Goal: Task Accomplishment & Management: Use online tool/utility

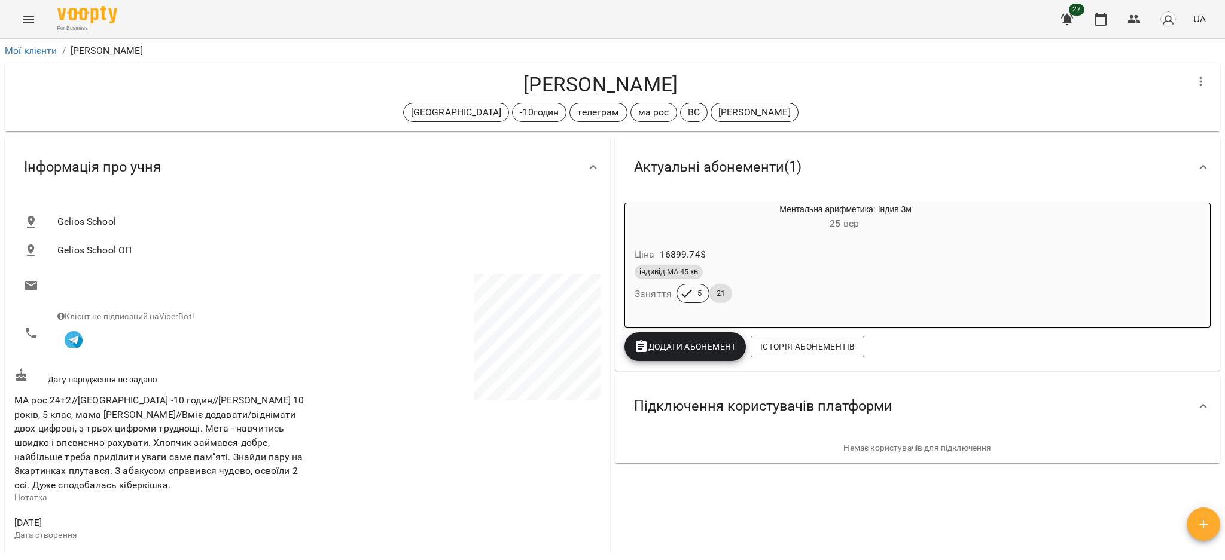
click at [30, 31] on button "Menu" at bounding box center [28, 19] width 29 height 29
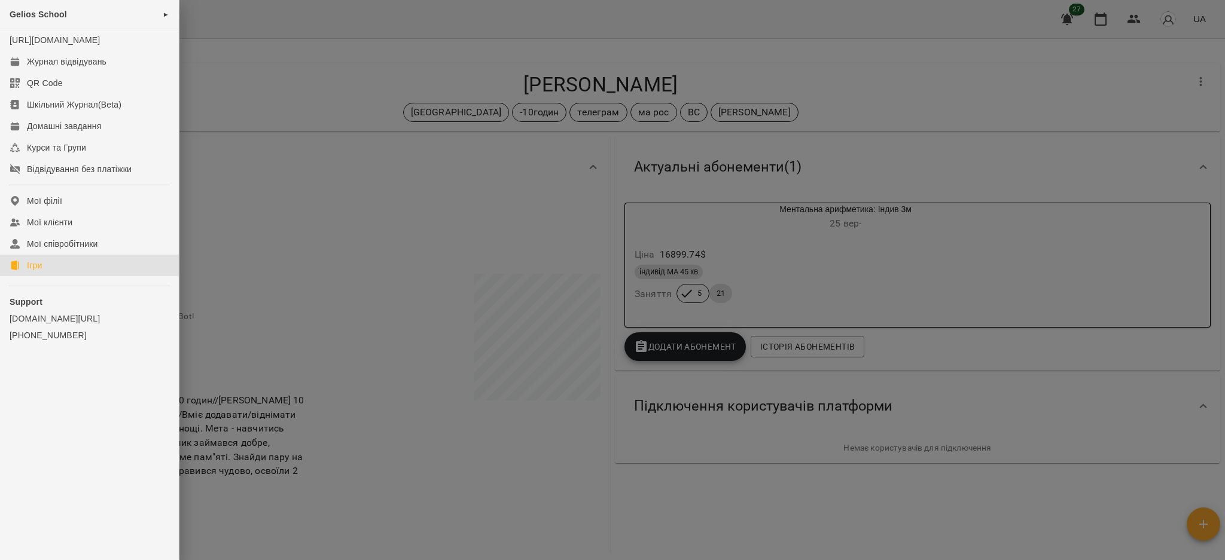
click at [48, 276] on link "Ігри" at bounding box center [89, 266] width 179 height 22
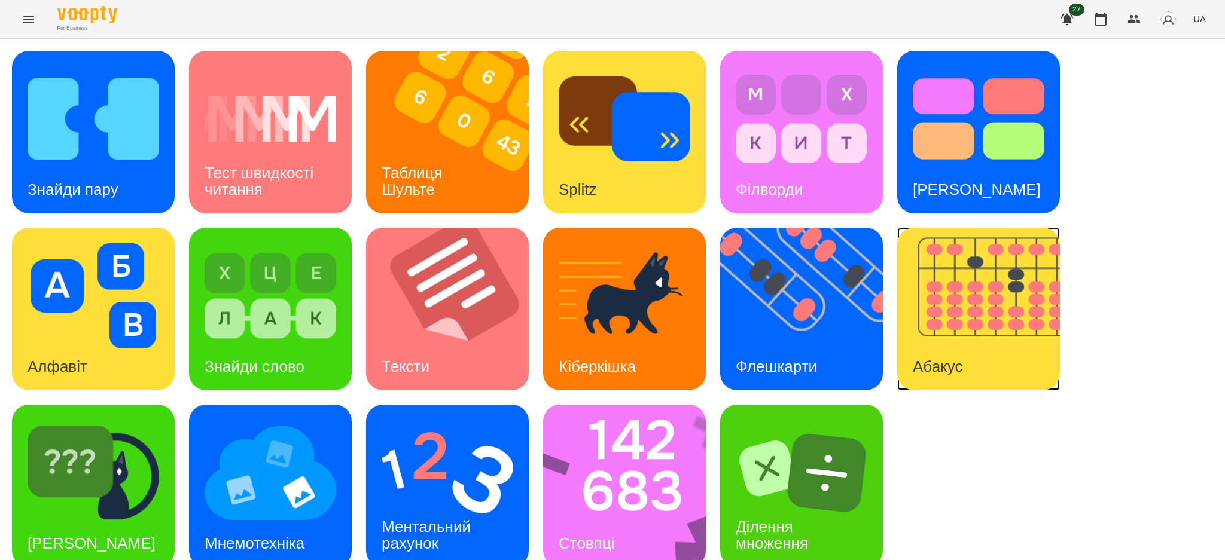
click at [906, 283] on img at bounding box center [986, 309] width 178 height 163
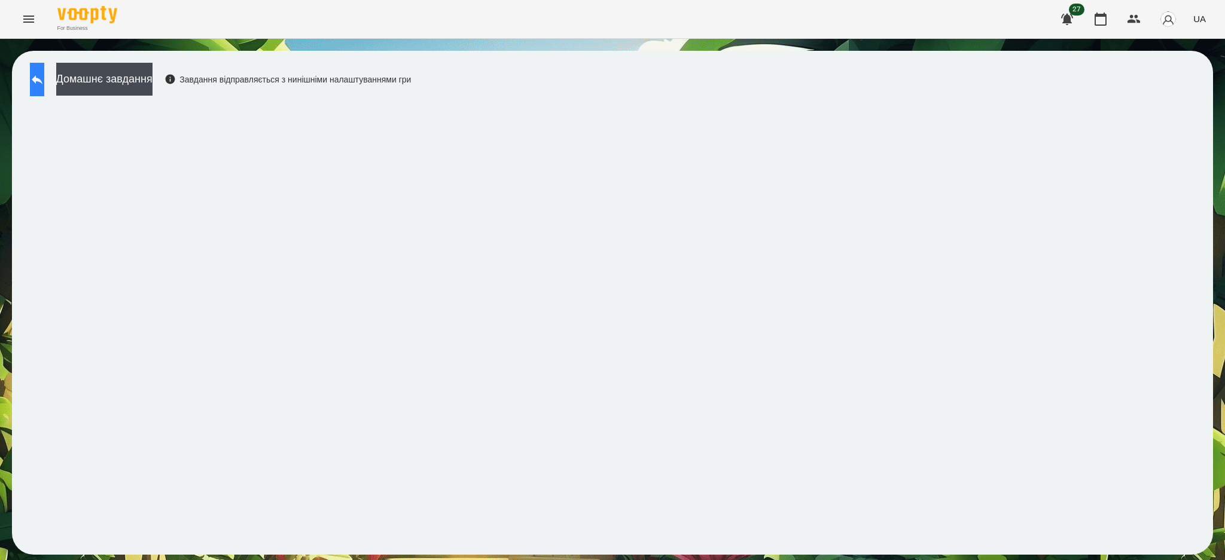
click at [42, 80] on icon at bounding box center [37, 79] width 11 height 9
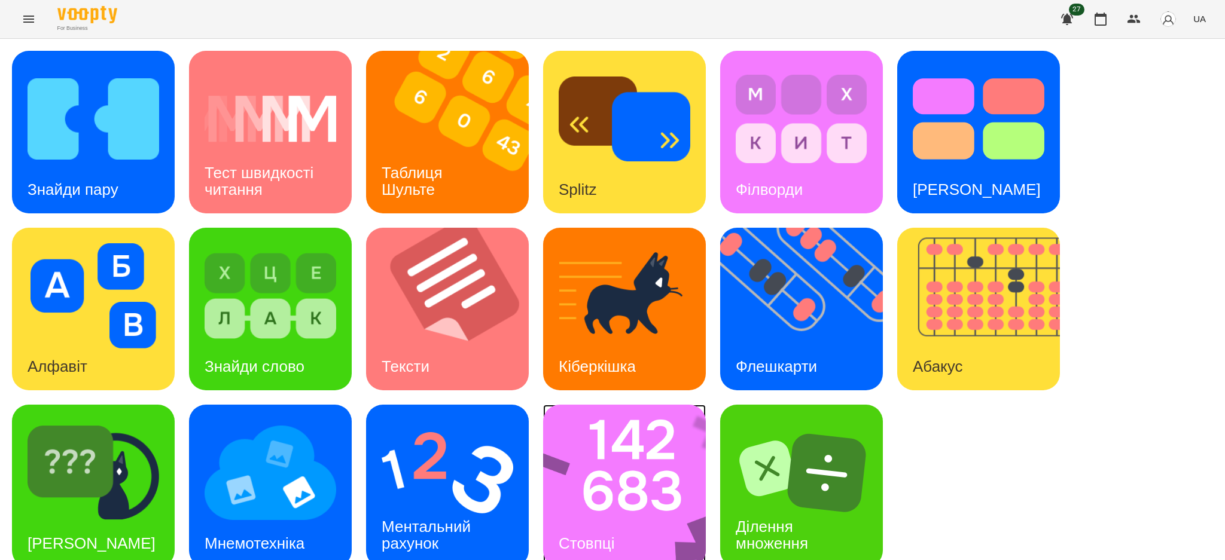
click at [620, 472] on img at bounding box center [632, 486] width 178 height 163
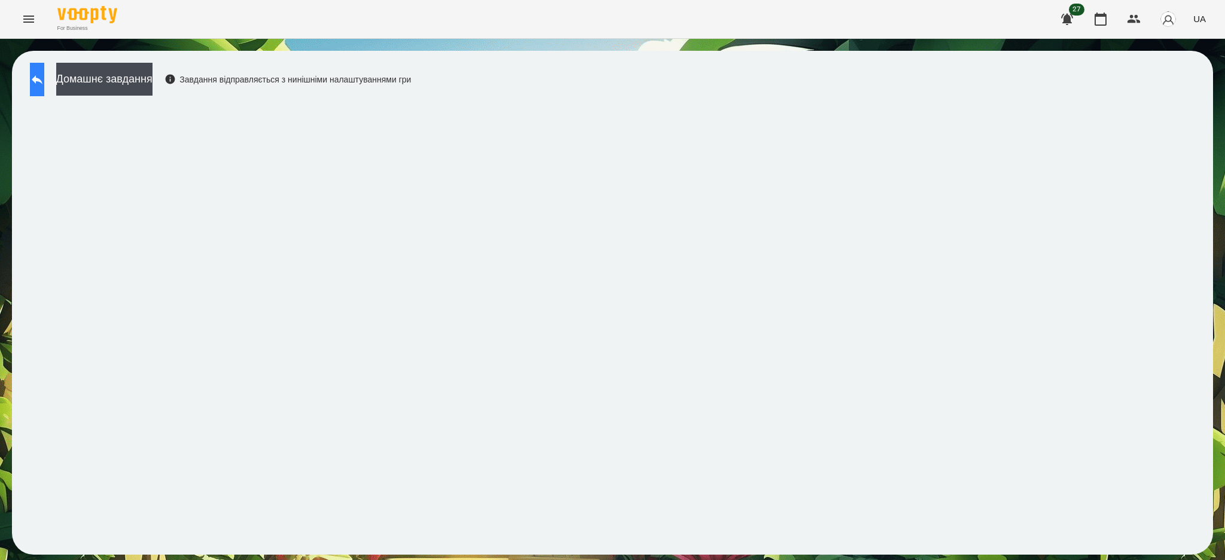
click at [39, 74] on button at bounding box center [37, 79] width 14 height 33
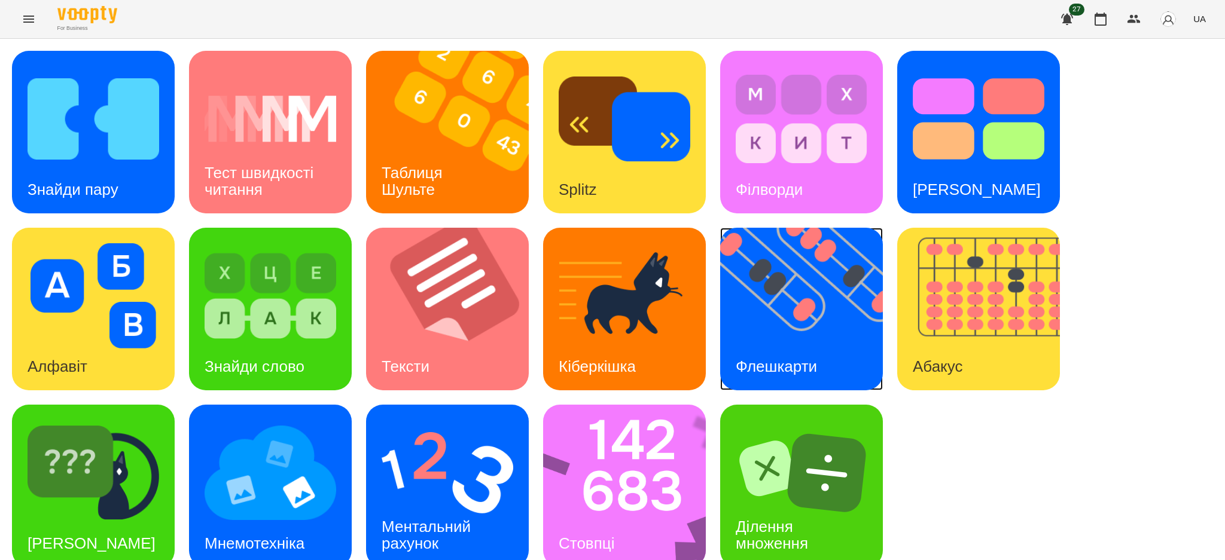
click at [766, 319] on img at bounding box center [809, 309] width 178 height 163
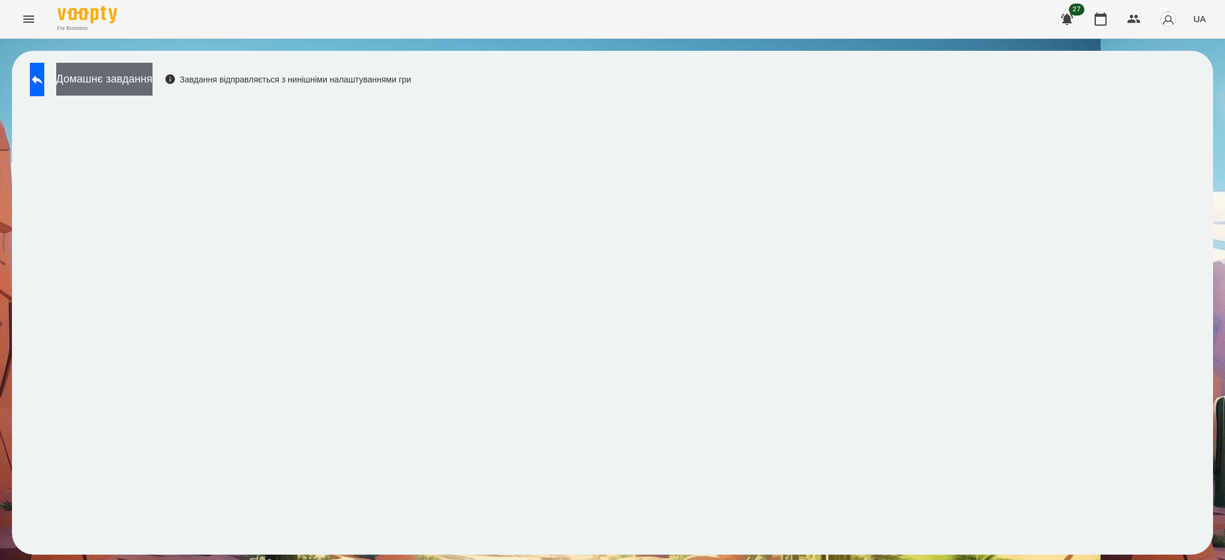
click at [130, 75] on button "Домашнє завдання" at bounding box center [104, 79] width 96 height 33
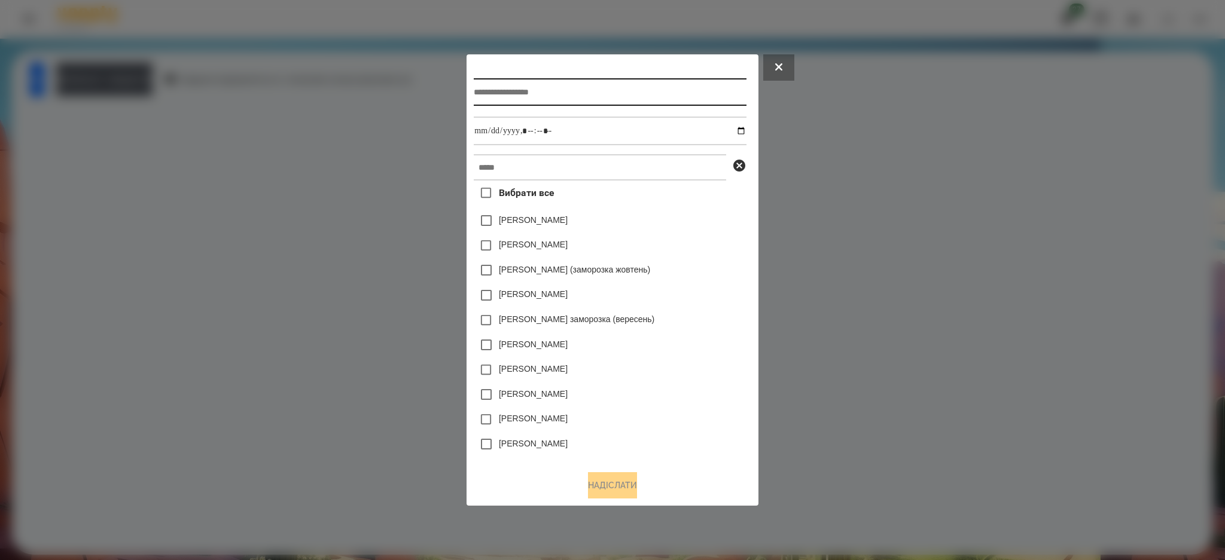
click at [507, 90] on input "text" at bounding box center [610, 92] width 272 height 28
type input "******"
click at [746, 130] on input "datetime-local" at bounding box center [610, 131] width 272 height 29
type input "**********"
drag, startPoint x: 716, startPoint y: 249, endPoint x: 694, endPoint y: 229, distance: 29.6
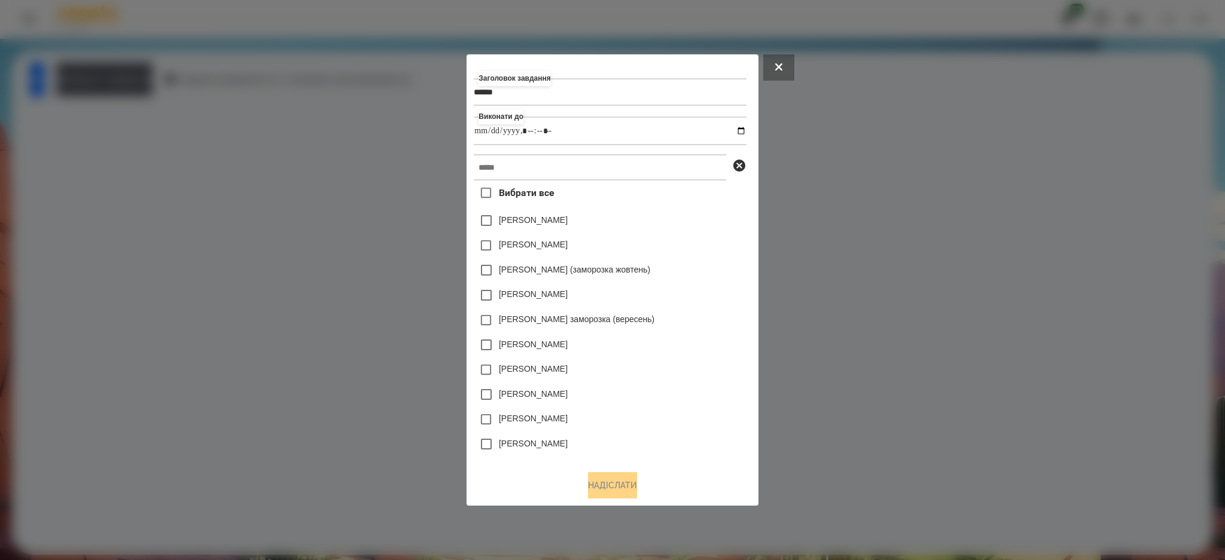
click at [716, 249] on div "[PERSON_NAME]" at bounding box center [610, 245] width 272 height 25
click at [576, 162] on input "text" at bounding box center [600, 167] width 252 height 26
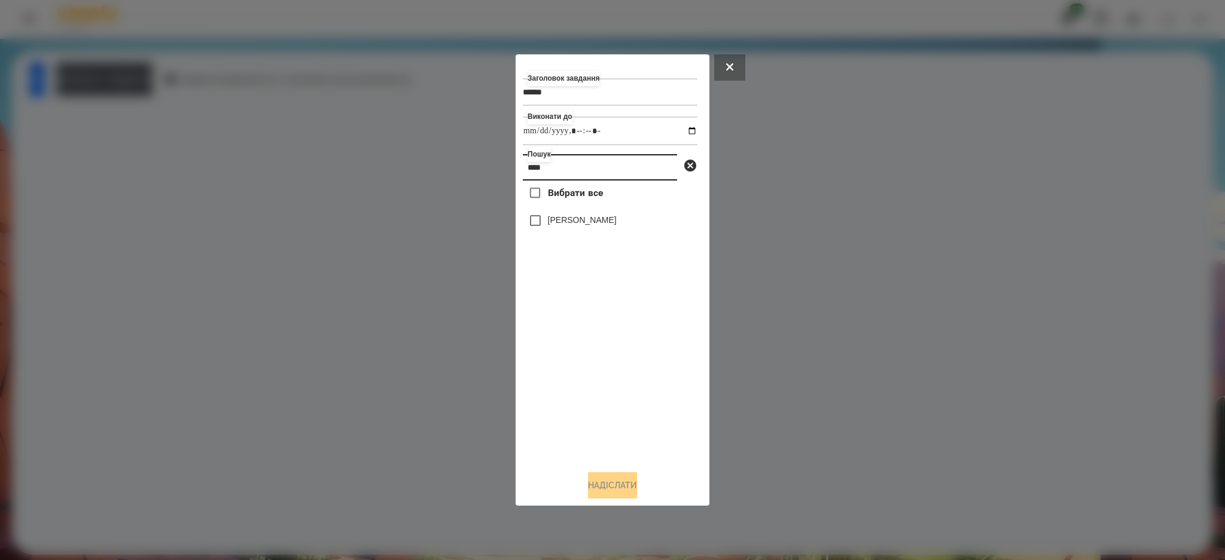
type input "****"
click at [595, 221] on label "[PERSON_NAME]" at bounding box center [582, 220] width 69 height 12
click at [616, 487] on button "Надіслати" at bounding box center [612, 485] width 49 height 26
